Goal: Task Accomplishment & Management: Manage account settings

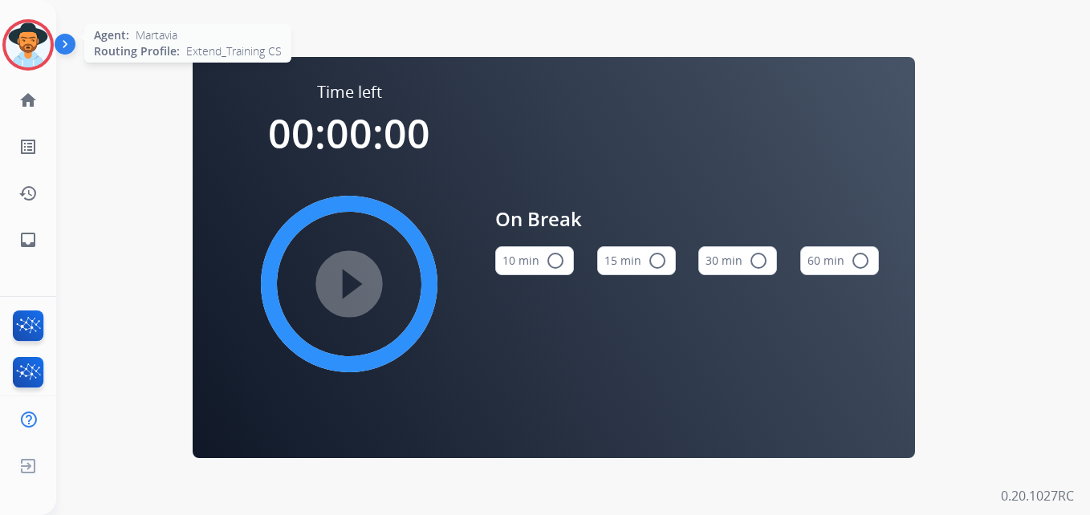
click at [45, 41] on img at bounding box center [28, 44] width 45 height 45
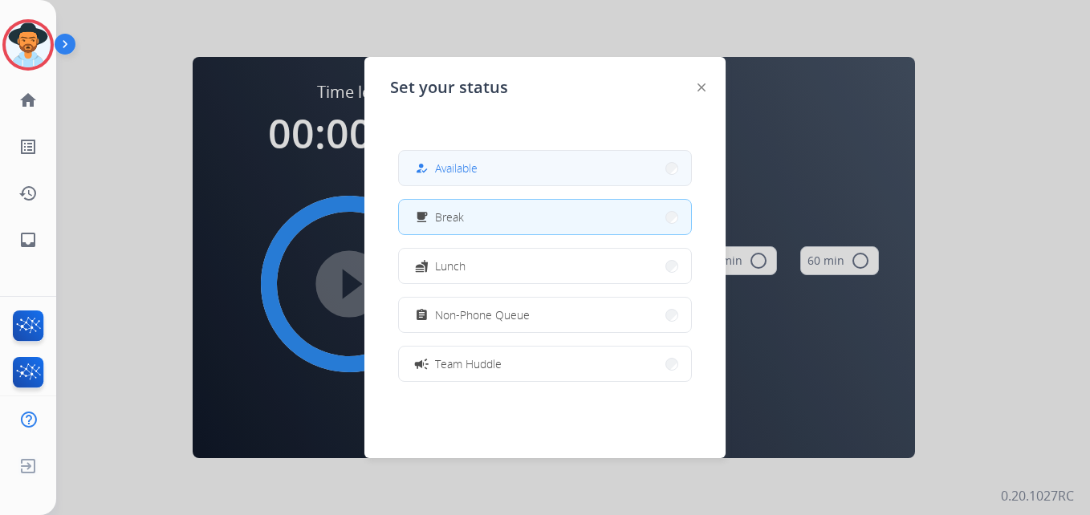
click at [461, 166] on span "Available" at bounding box center [456, 168] width 43 height 17
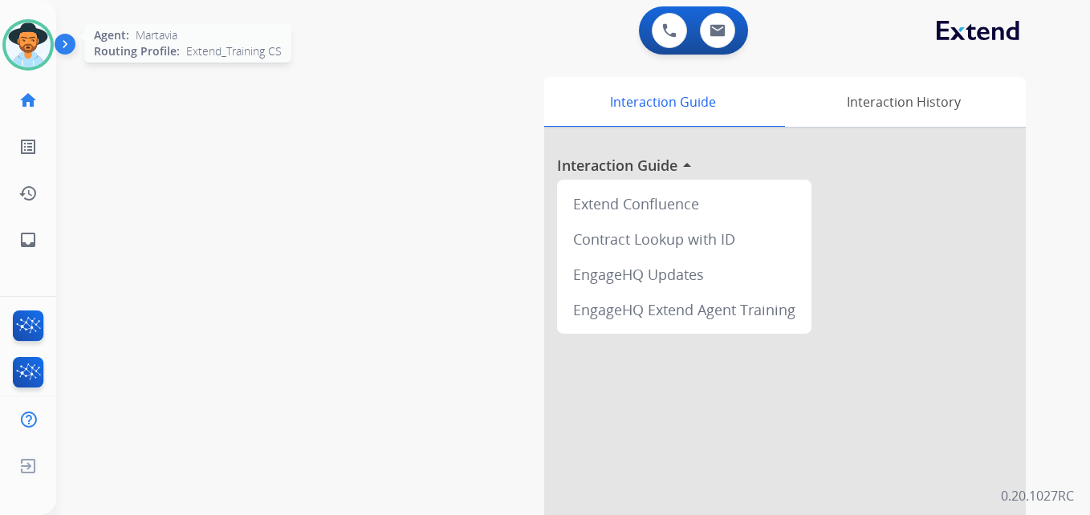
click at [26, 35] on img at bounding box center [28, 44] width 45 height 45
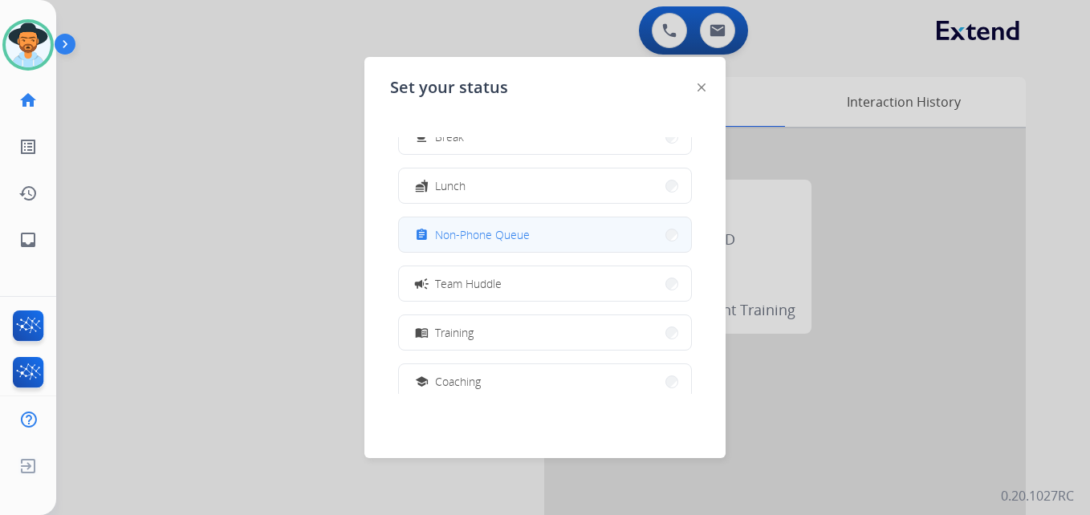
scroll to position [161, 0]
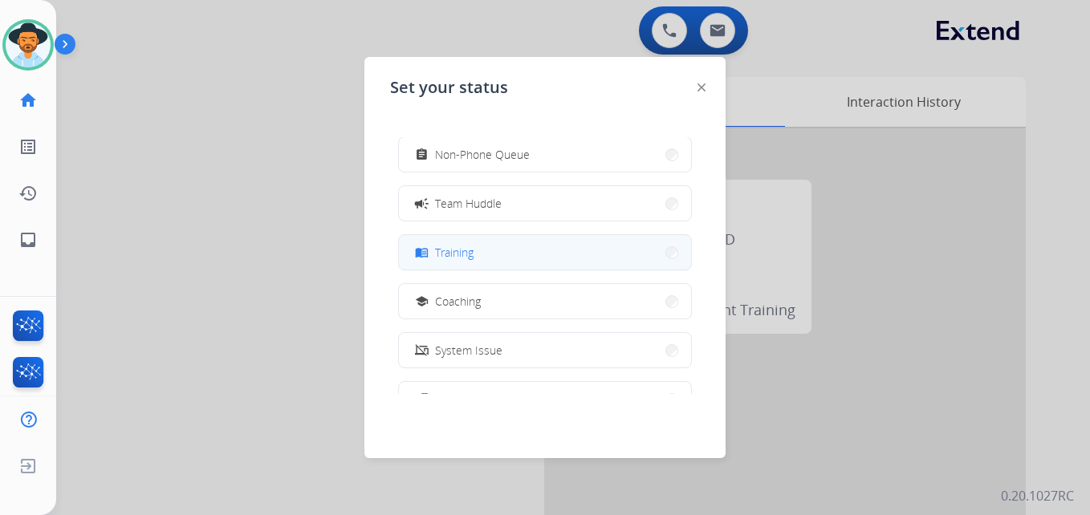
click at [463, 253] on span "Training" at bounding box center [454, 252] width 39 height 17
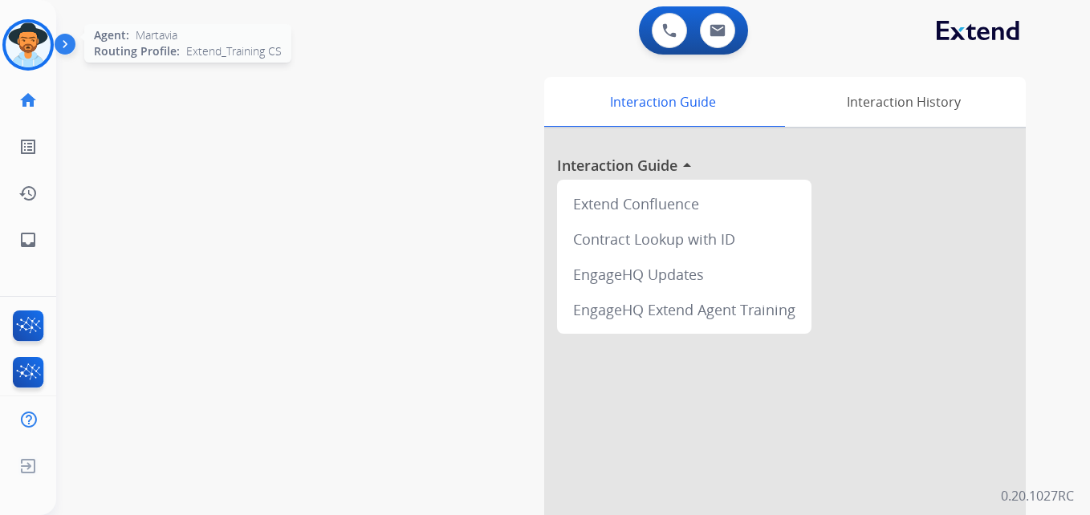
click at [26, 34] on img at bounding box center [28, 44] width 45 height 45
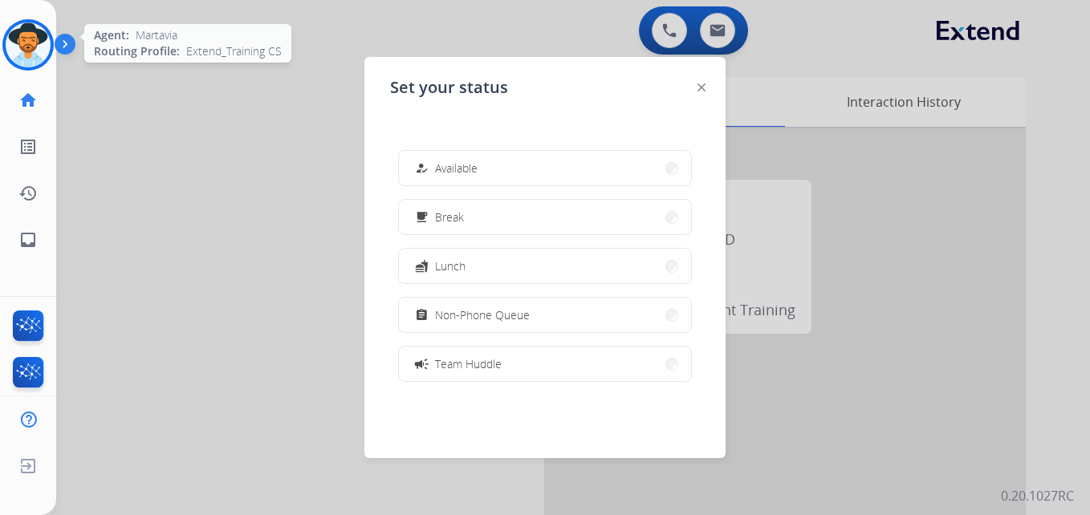
click at [26, 34] on img at bounding box center [28, 44] width 45 height 45
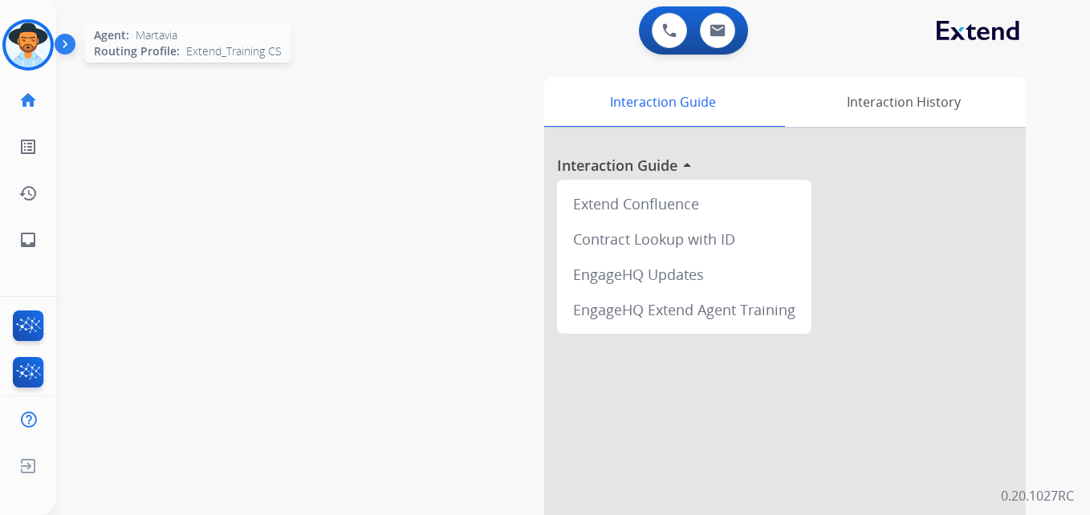
click at [26, 34] on img at bounding box center [28, 44] width 45 height 45
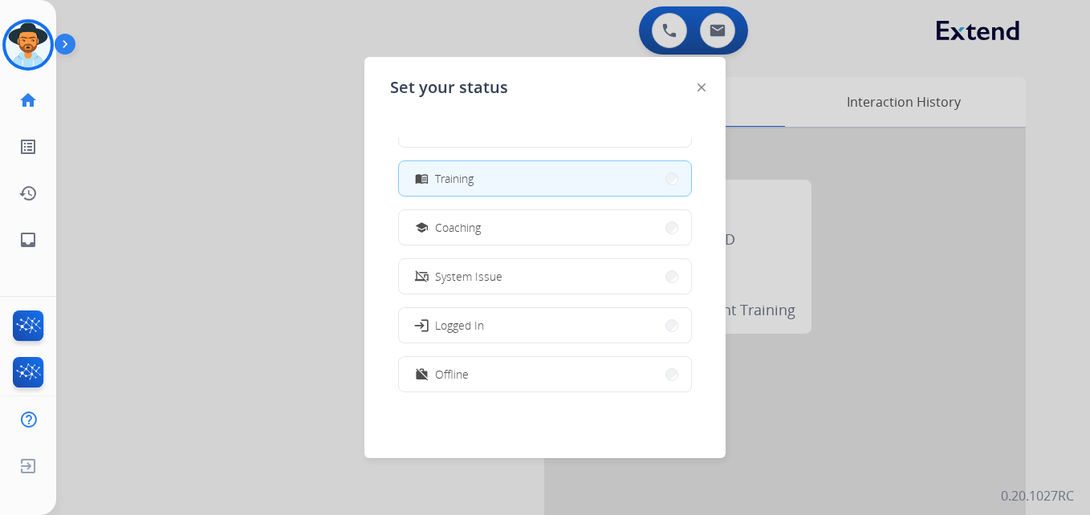
scroll to position [254, 0]
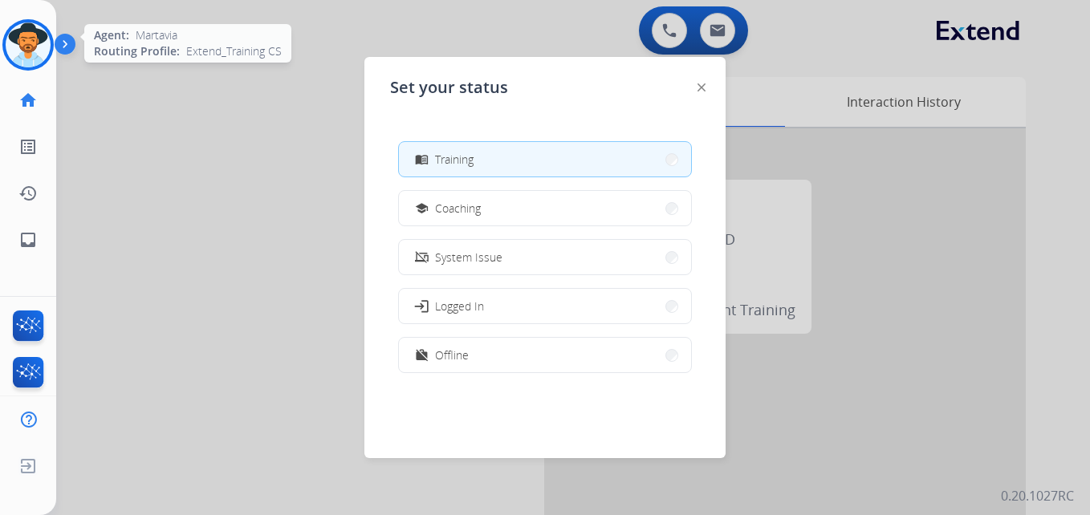
click at [4, 43] on div at bounding box center [27, 44] width 51 height 51
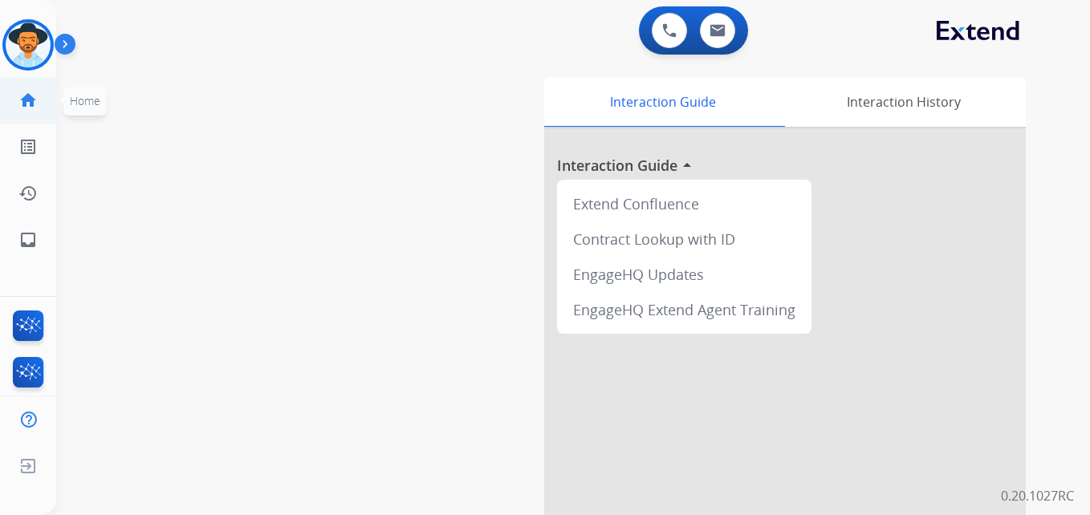
click at [25, 96] on mat-icon "home" at bounding box center [27, 100] width 19 height 19
click at [24, 96] on mat-icon "home" at bounding box center [27, 100] width 19 height 19
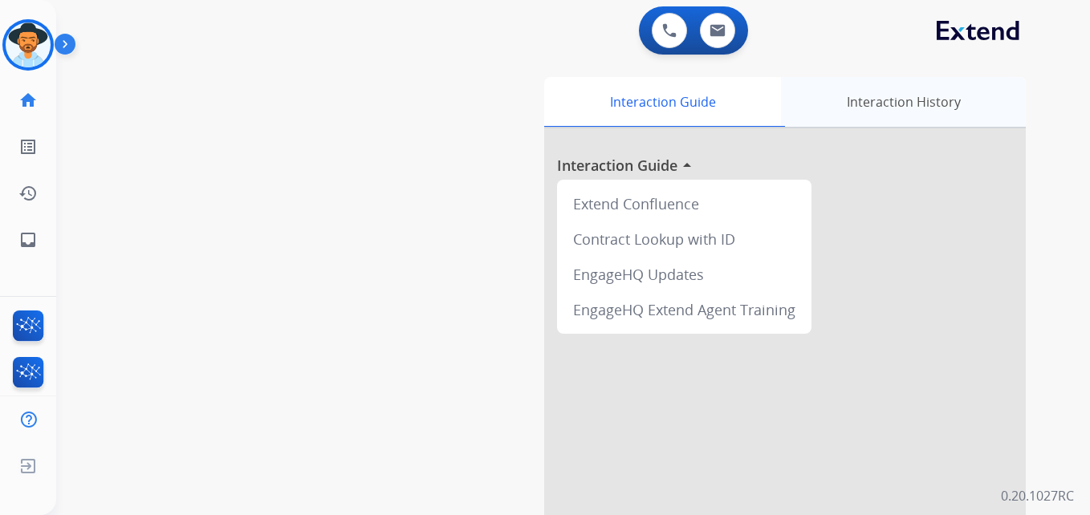
click at [946, 104] on div "Interaction History" at bounding box center [903, 102] width 245 height 50
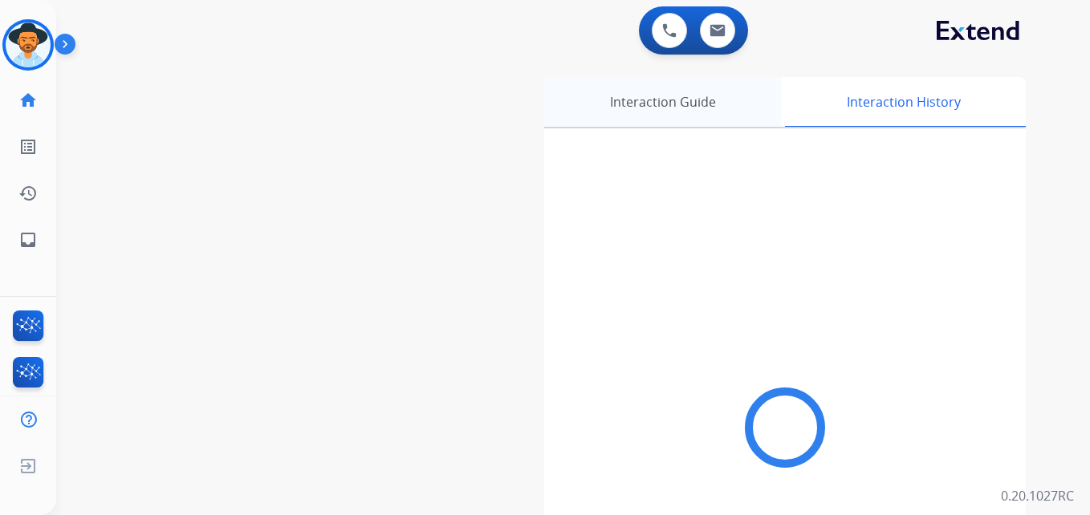
click at [650, 102] on div "Interaction Guide" at bounding box center [662, 102] width 237 height 50
